Goal: Task Accomplishment & Management: Manage account settings

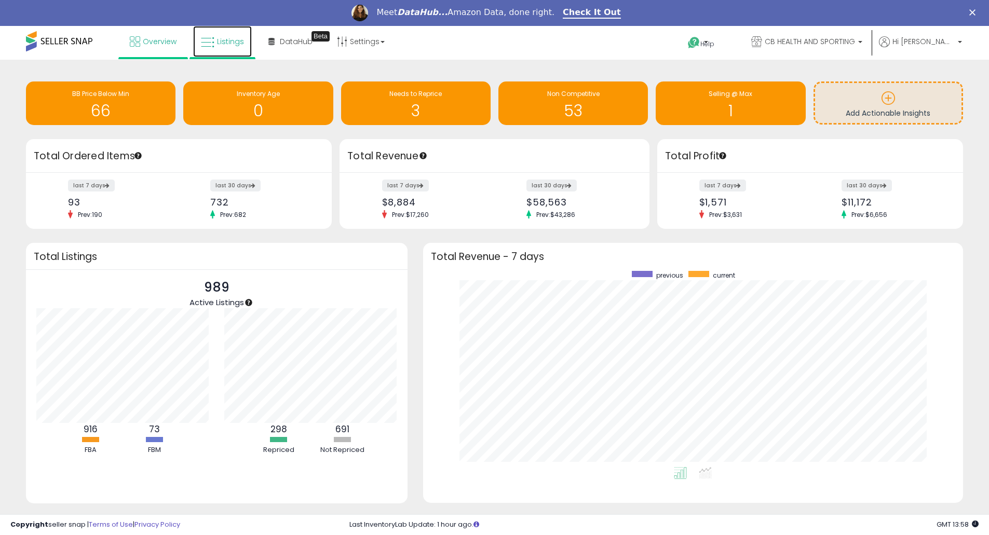
click at [227, 42] on span "Listings" at bounding box center [230, 41] width 27 height 10
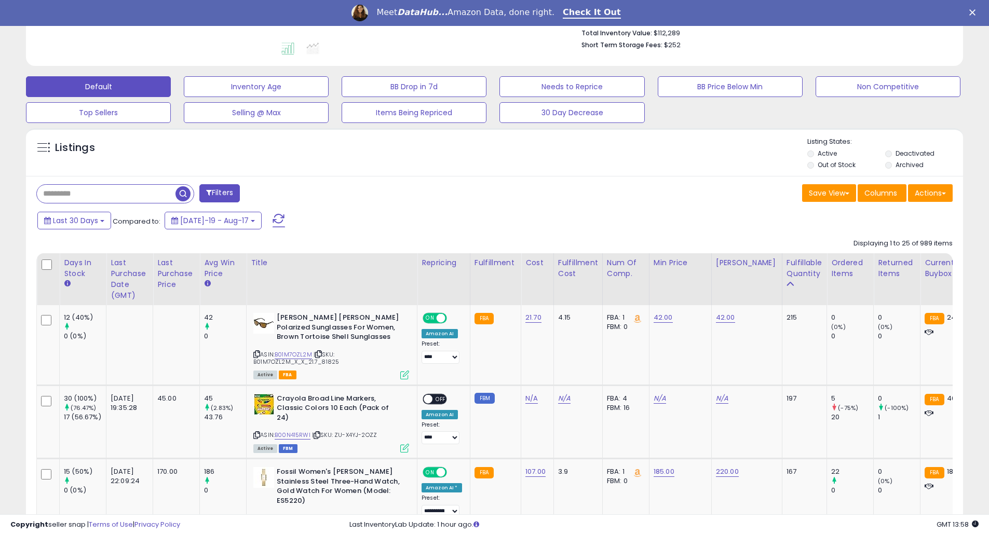
scroll to position [415, 0]
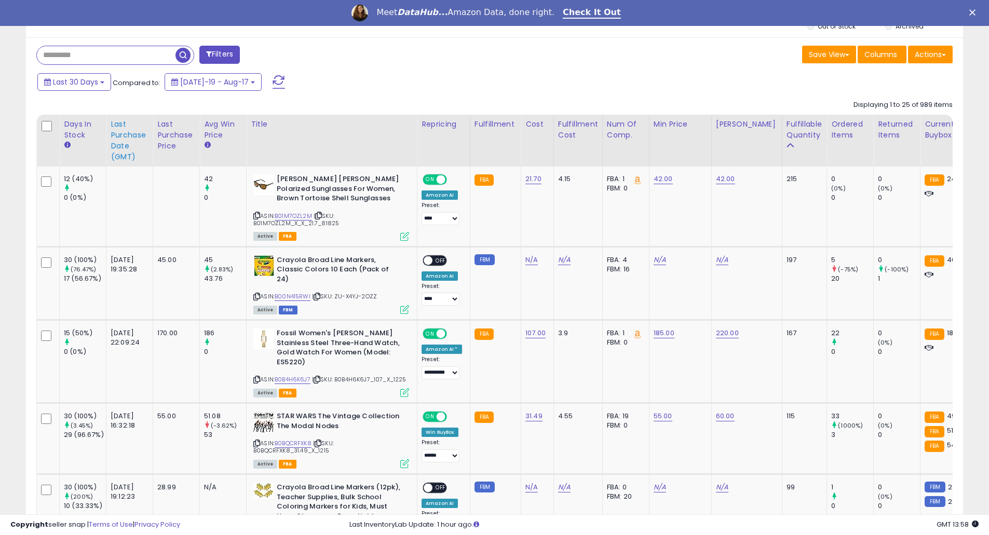
click at [129, 139] on div "Last Purchase Date (GMT)" at bounding box center [130, 141] width 38 height 44
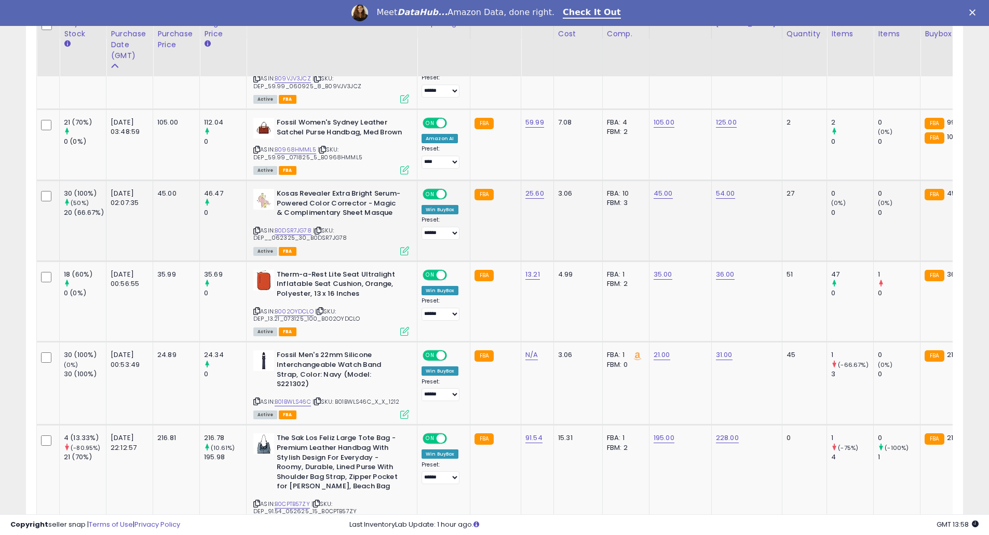
scroll to position [692, 0]
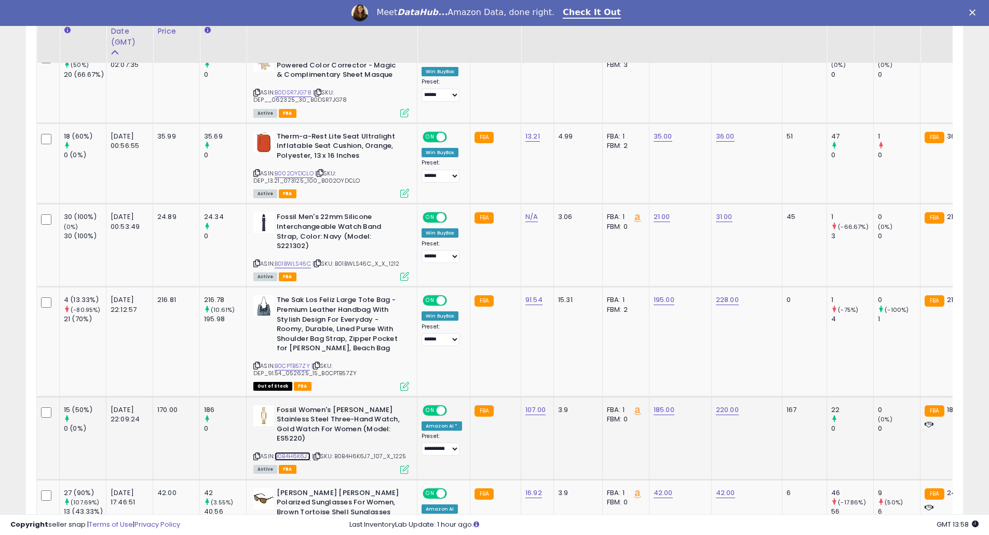
click at [298, 452] on link "B0B4H6K6J7" at bounding box center [293, 456] width 36 height 9
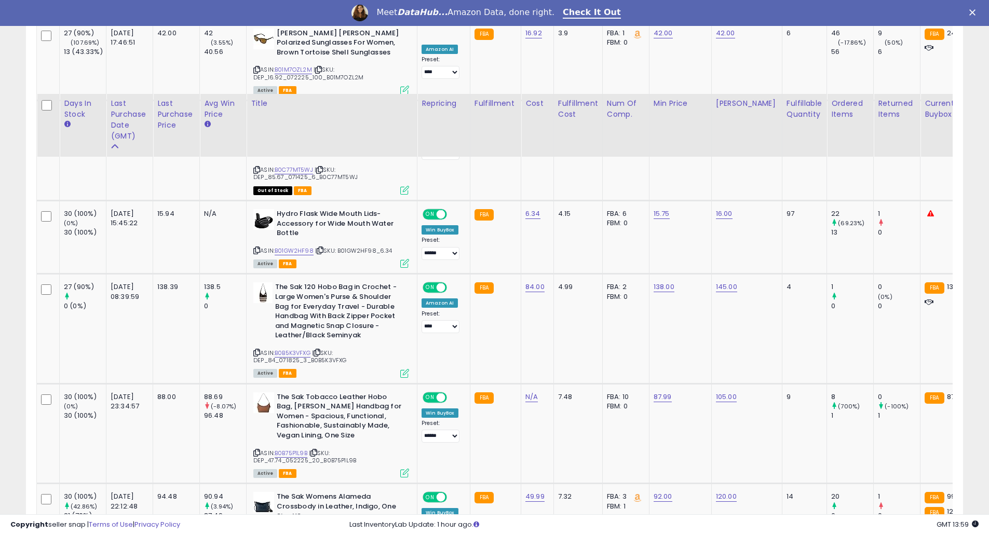
scroll to position [1246, 0]
